Goal: Entertainment & Leisure: Consume media (video, audio)

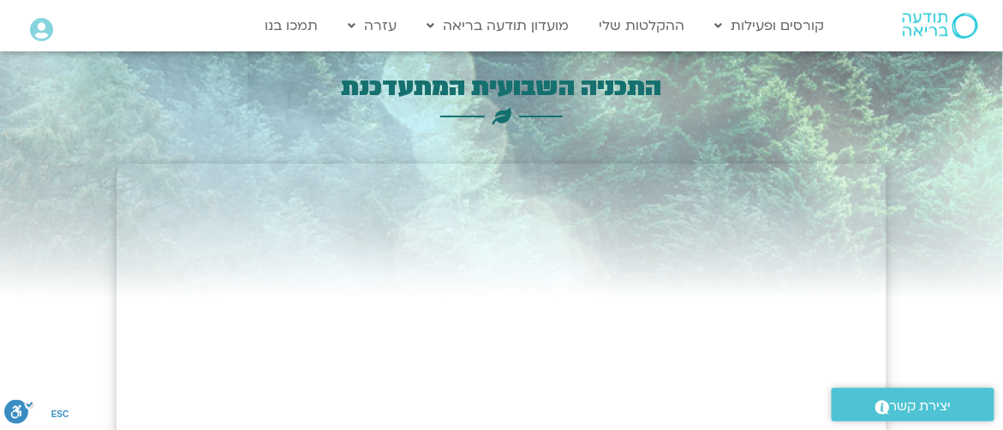
click at [34, 33] on icon at bounding box center [41, 30] width 23 height 24
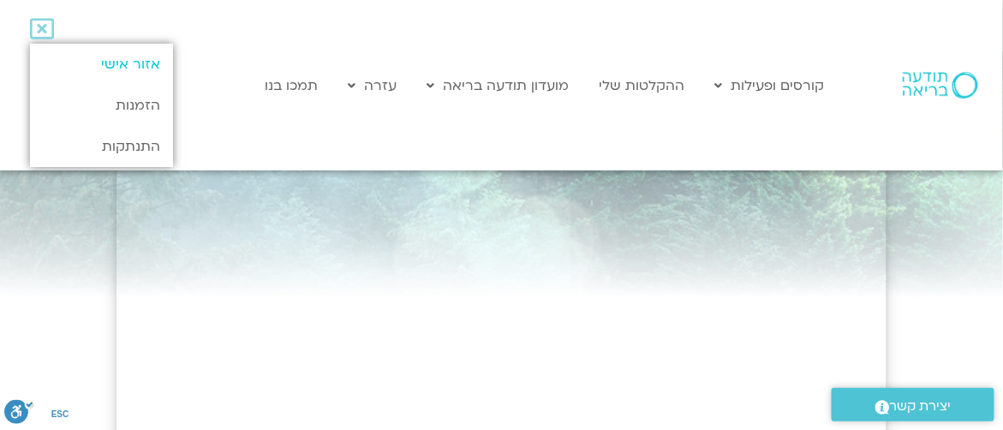
click at [91, 53] on link "אזור אישי" at bounding box center [101, 64] width 143 height 41
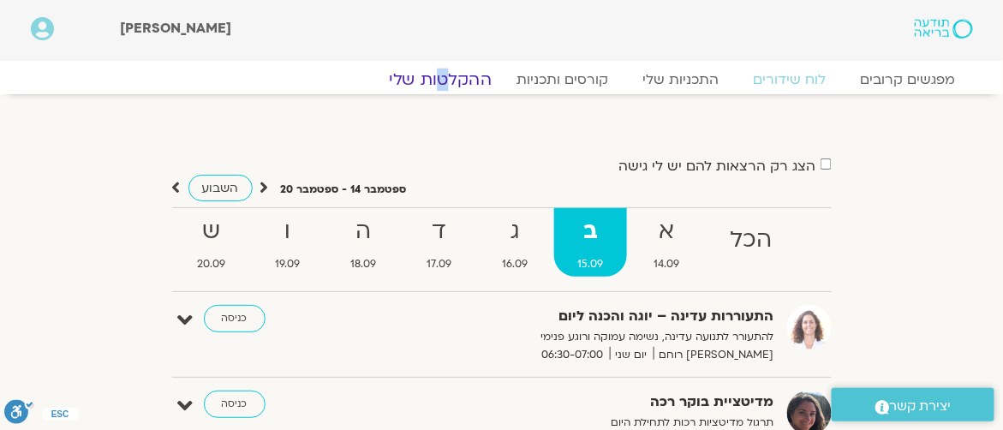
drag, startPoint x: 448, startPoint y: 92, endPoint x: 454, endPoint y: 82, distance: 11.9
click at [454, 82] on div "מפגשים קרובים לוח שידורים התכניות שלי קורסים ותכניות ההקלטות שלי מפגשים קרובים …" at bounding box center [501, 84] width 959 height 30
click at [454, 81] on link "ההקלטות שלי" at bounding box center [440, 79] width 144 height 21
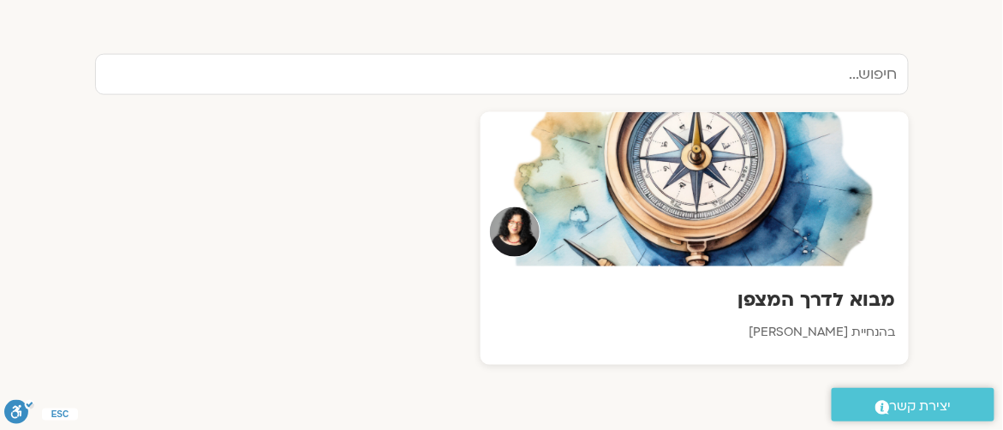
scroll to position [610, 0]
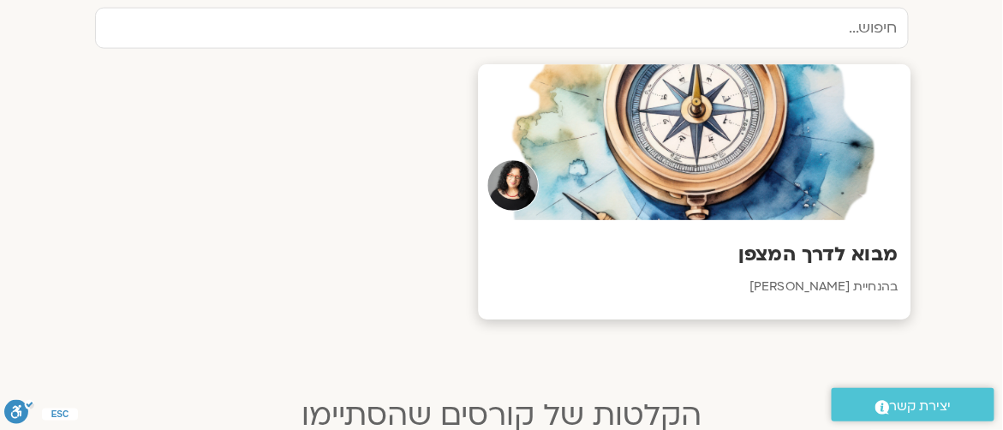
click at [746, 201] on div at bounding box center [694, 143] width 432 height 156
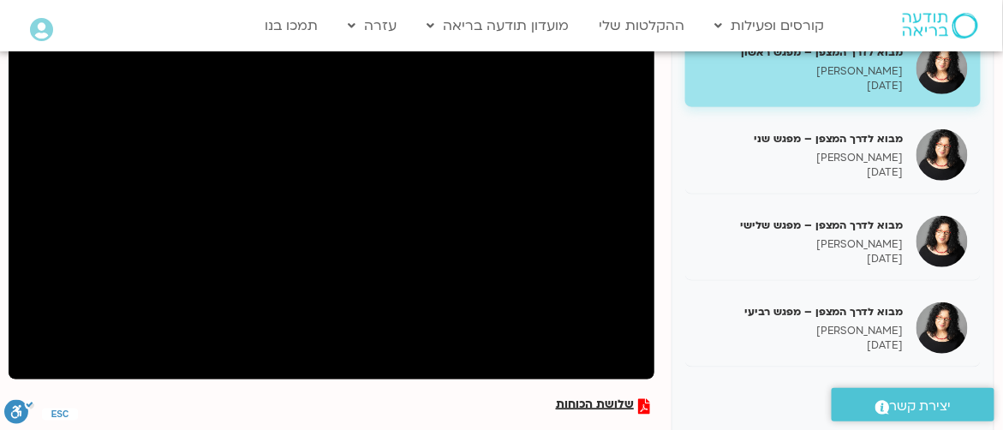
scroll to position [212, 0]
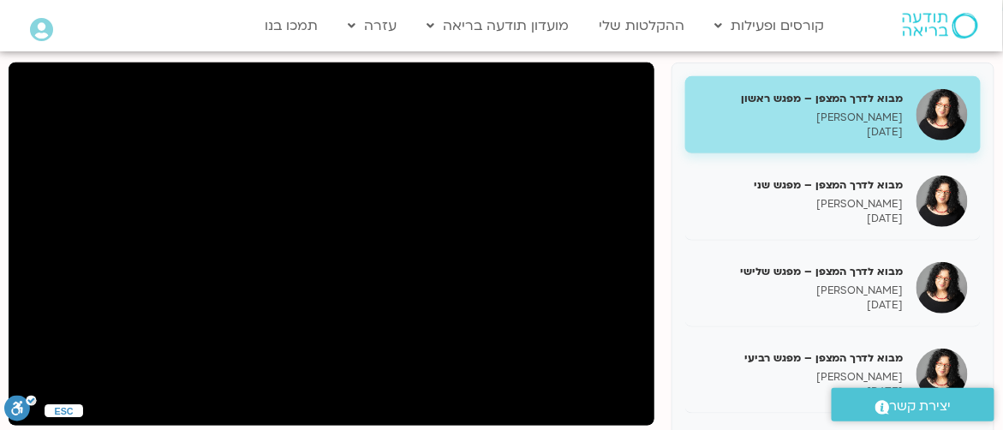
click at [35, 407] on icon ".a fill:#FFF;" at bounding box center [20, 408] width 32 height 26
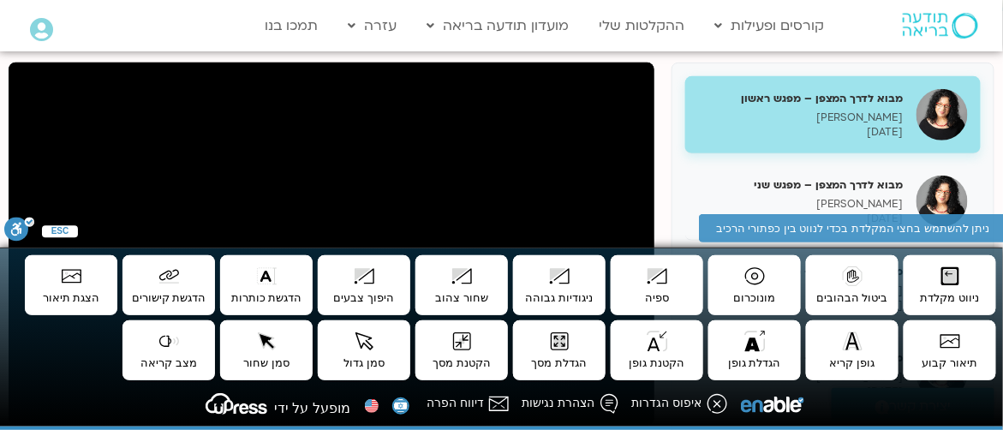
click at [940, 226] on div "ניתן להשתמש בחצי המקלדת בכדי לנווט בין כפתורי הרכיב" at bounding box center [853, 228] width 308 height 29
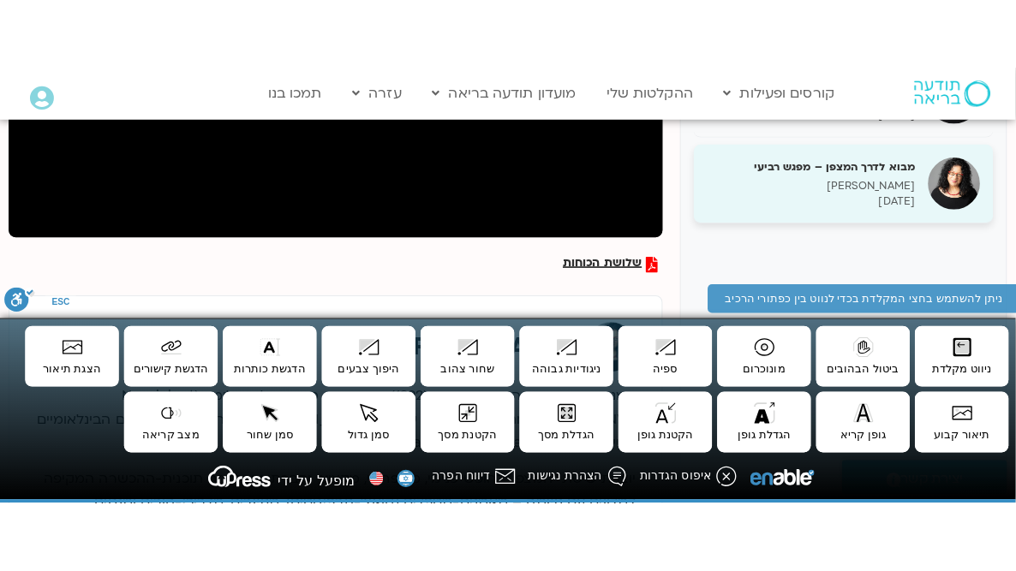
scroll to position [449, 0]
